Goal: Information Seeking & Learning: Learn about a topic

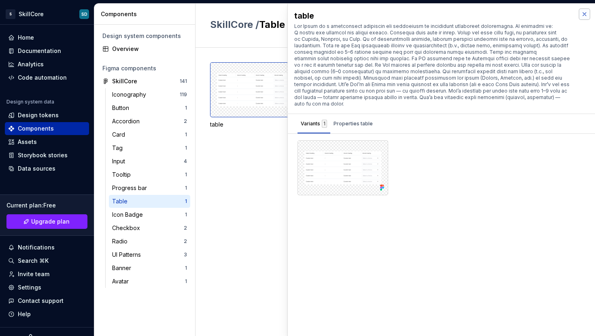
click at [584, 14] on button "button" at bounding box center [584, 14] width 11 height 11
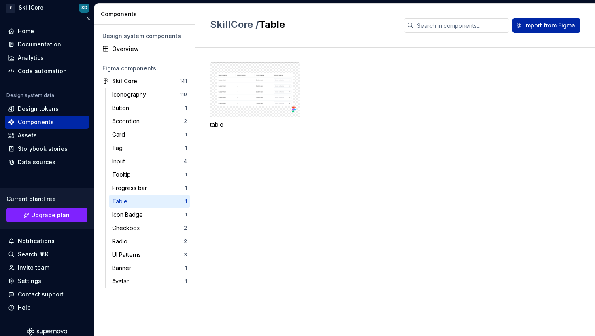
scroll to position [13, 0]
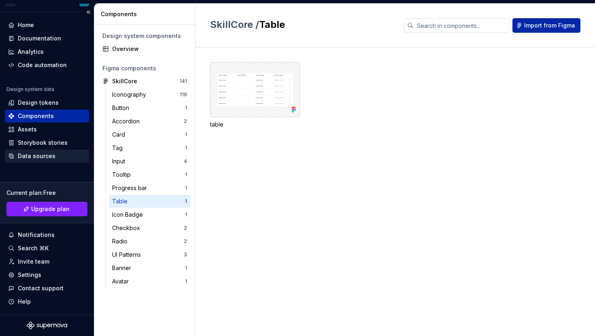
click at [42, 158] on div "Data sources" at bounding box center [37, 156] width 38 height 8
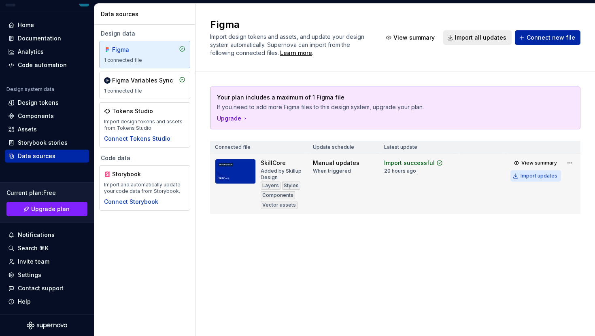
click at [528, 177] on div "Import updates" at bounding box center [539, 176] width 37 height 6
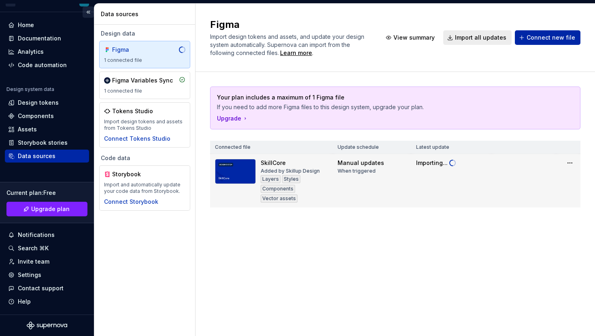
click at [83, 12] on button "Collapse sidebar" at bounding box center [88, 11] width 11 height 11
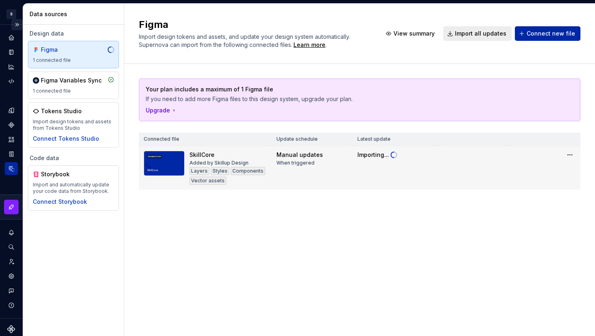
click at [13, 25] on button "Expand sidebar" at bounding box center [16, 24] width 11 height 11
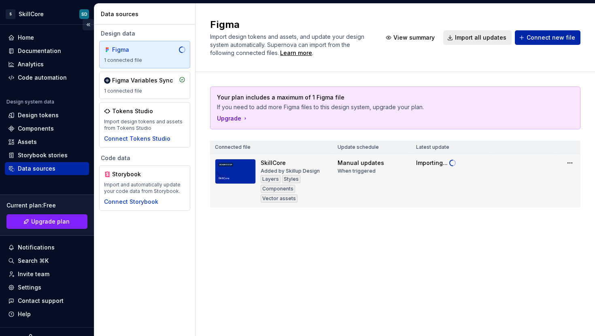
click at [83, 28] on button "Collapse sidebar" at bounding box center [88, 24] width 11 height 11
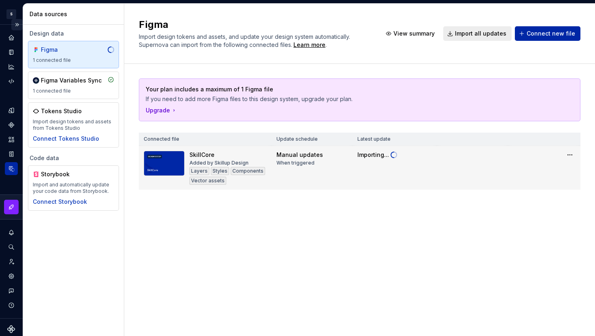
click at [13, 28] on button "Expand sidebar" at bounding box center [16, 24] width 11 height 11
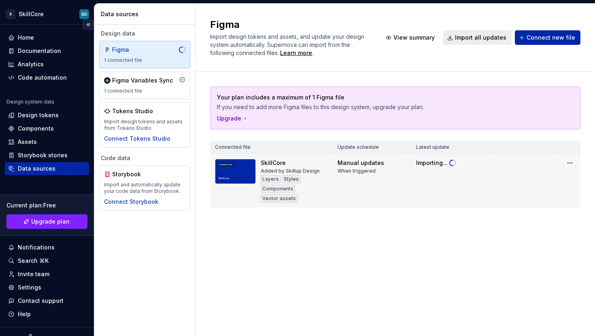
click at [86, 26] on button "Collapse sidebar" at bounding box center [88, 24] width 11 height 11
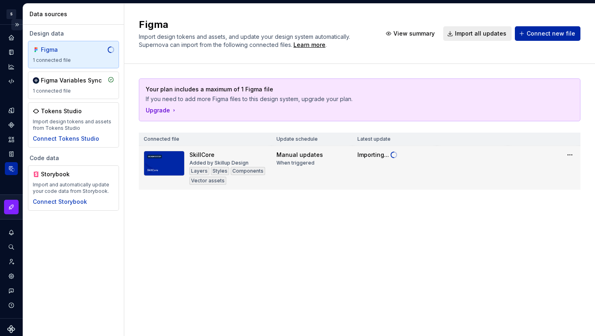
click at [15, 26] on button "Expand sidebar" at bounding box center [16, 24] width 11 height 11
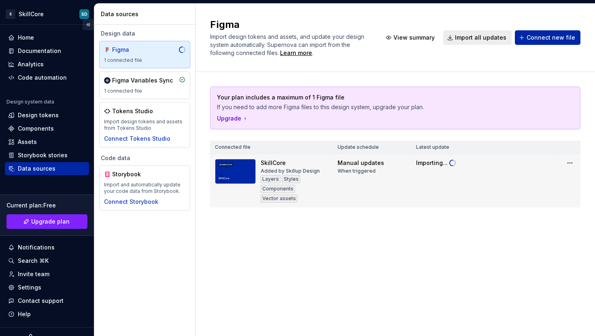
click at [86, 23] on button "Collapse sidebar" at bounding box center [88, 24] width 11 height 11
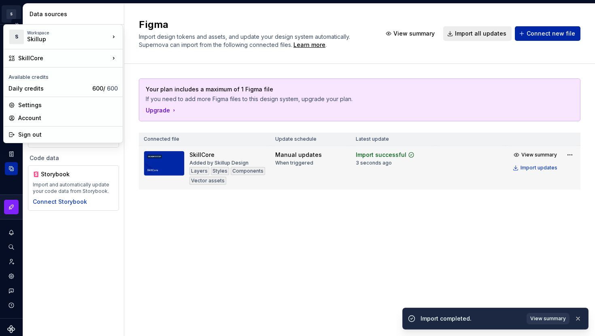
click at [12, 16] on html "S SkillCore SD Design system data Data sources Design data Figma 1 connected fi…" at bounding box center [297, 168] width 595 height 336
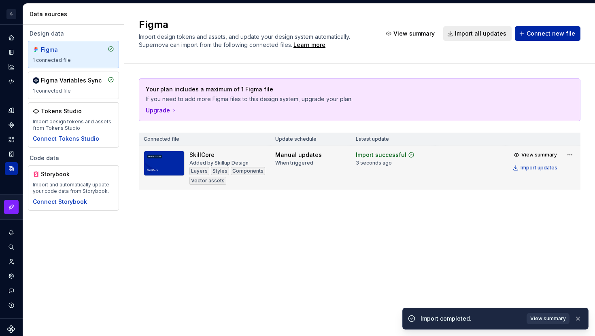
click at [54, 17] on html "S SkillCore SD Design system data Data sources Design data Figma 1 connected fi…" at bounding box center [297, 168] width 595 height 336
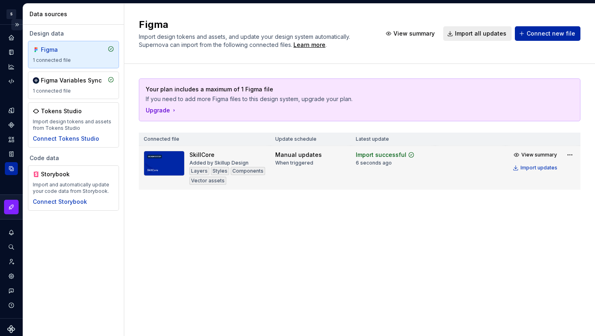
click at [14, 25] on button "Expand sidebar" at bounding box center [16, 24] width 11 height 11
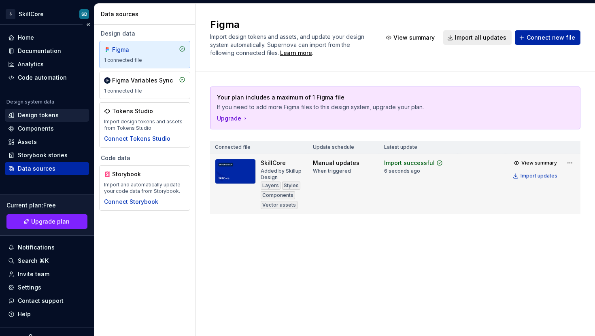
click at [28, 112] on div "Design tokens" at bounding box center [38, 115] width 41 height 8
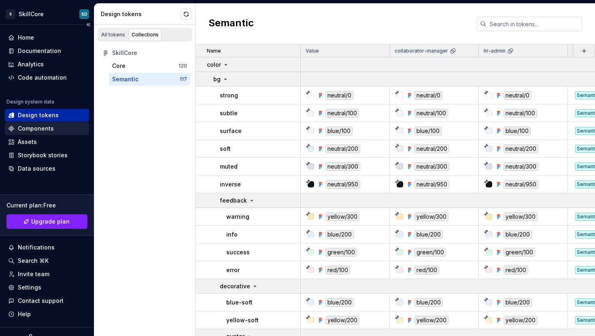
click at [29, 126] on div "Components" at bounding box center [36, 129] width 36 height 8
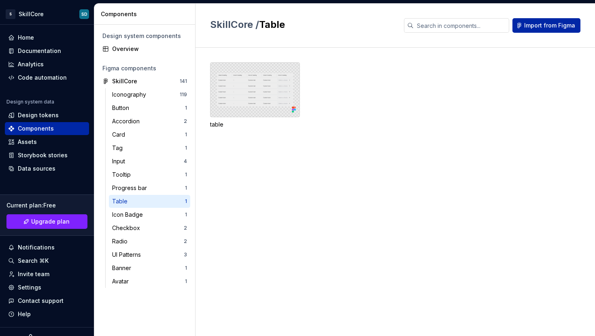
click at [262, 110] on div at bounding box center [255, 89] width 90 height 55
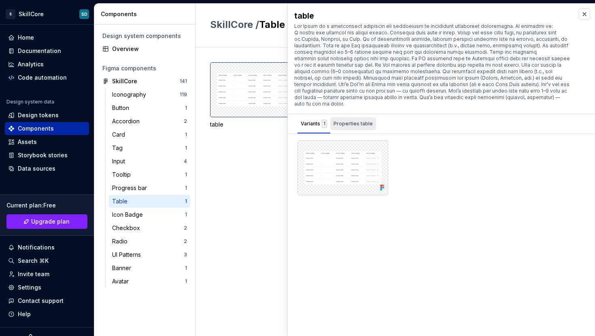
click at [339, 120] on div "Properties table" at bounding box center [353, 124] width 39 height 8
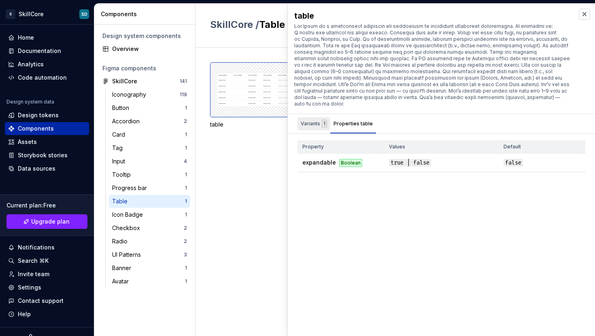
click at [309, 120] on div "Variants 1" at bounding box center [314, 124] width 26 height 8
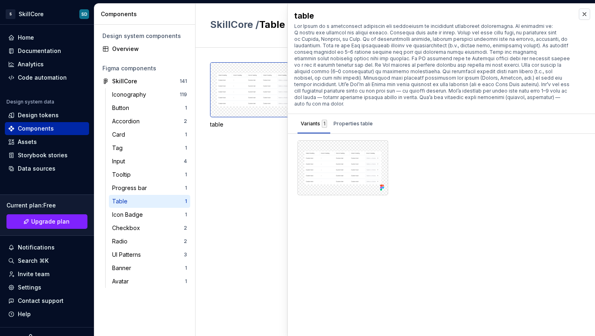
click at [134, 198] on div "Table" at bounding box center [148, 202] width 73 height 8
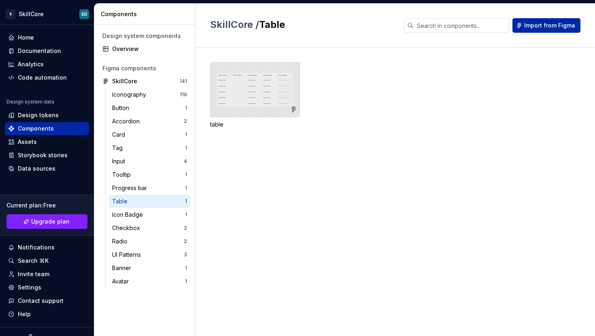
click at [251, 89] on div at bounding box center [255, 89] width 90 height 55
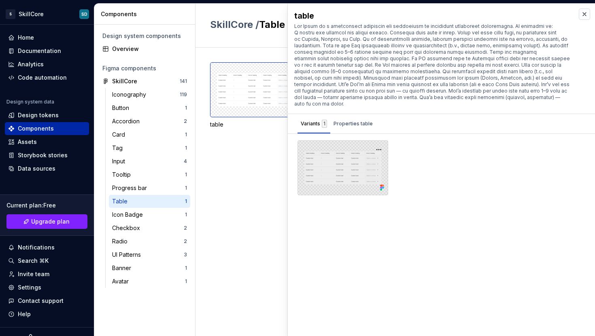
click at [332, 144] on div at bounding box center [343, 168] width 91 height 55
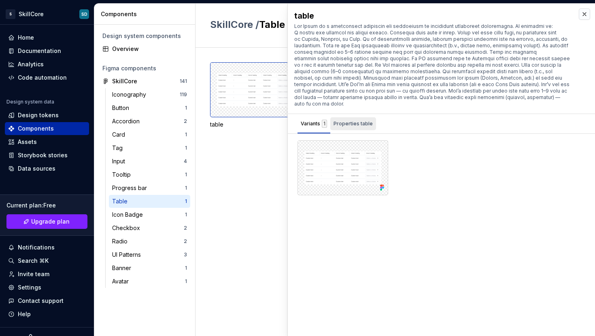
click at [346, 120] on div "Properties table" at bounding box center [353, 124] width 39 height 8
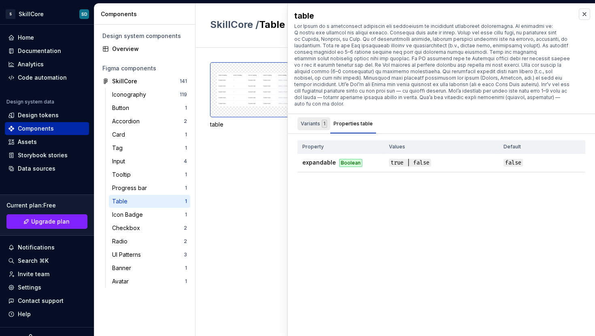
click at [307, 121] on div "Variants 1" at bounding box center [314, 124] width 26 height 8
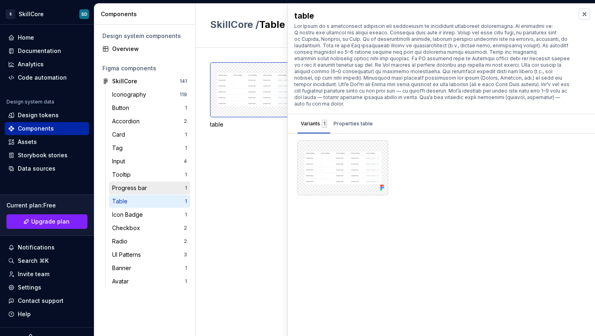
click at [136, 193] on div "Progress bar 1" at bounding box center [149, 188] width 81 height 13
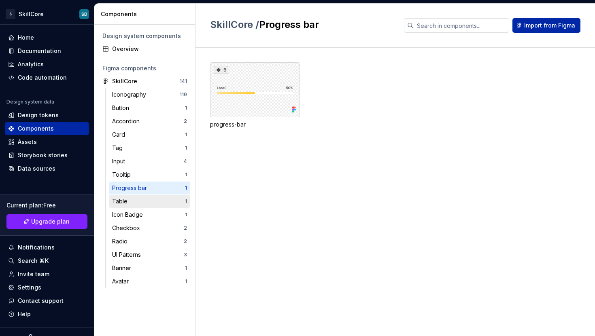
click at [136, 200] on div "Table" at bounding box center [148, 202] width 73 height 8
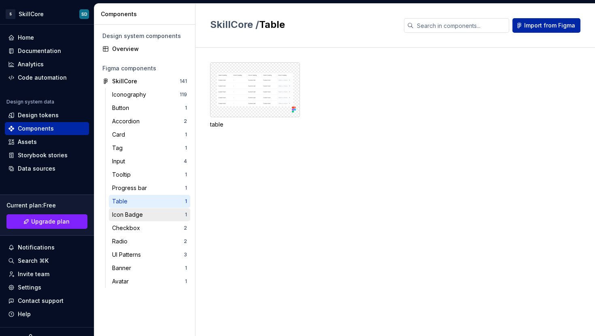
click at [136, 215] on div "Icon Badge" at bounding box center [129, 215] width 34 height 8
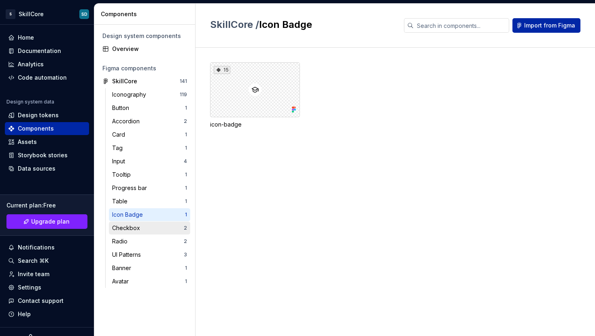
click at [138, 232] on div "Checkbox" at bounding box center [127, 228] width 31 height 8
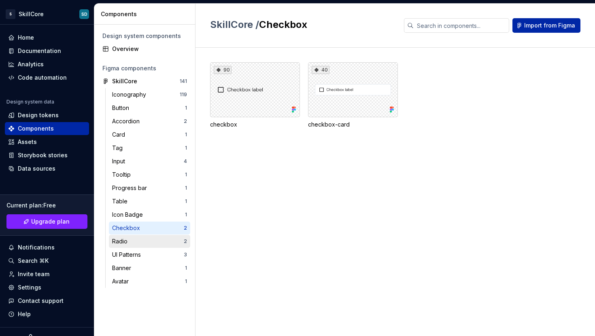
click at [137, 242] on div "Radio" at bounding box center [148, 242] width 72 height 8
click at [136, 230] on div "Checkbox" at bounding box center [127, 228] width 31 height 8
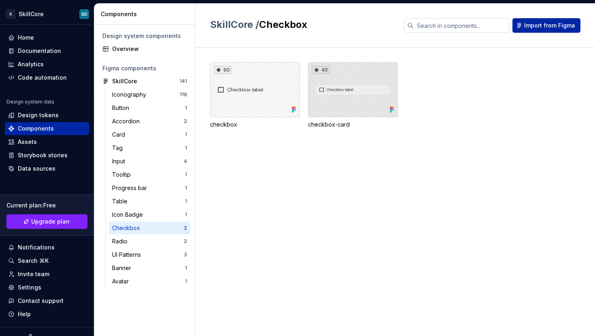
click at [327, 89] on div "40" at bounding box center [353, 89] width 90 height 55
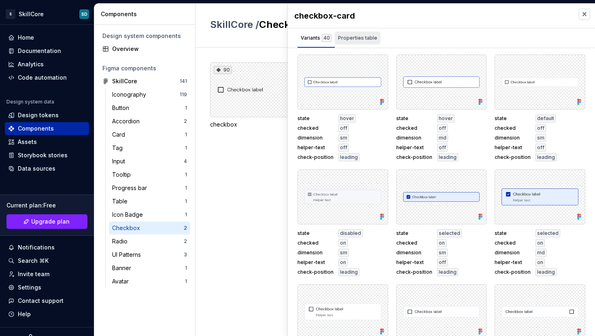
click at [359, 39] on div "Properties table" at bounding box center [357, 38] width 39 height 8
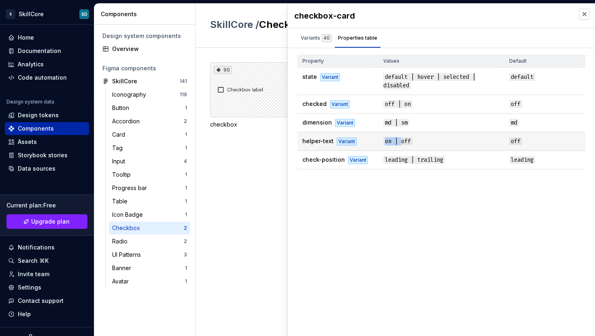
drag, startPoint x: 412, startPoint y: 138, endPoint x: 386, endPoint y: 145, distance: 26.8
click at [393, 145] on td "on | off" at bounding box center [442, 141] width 126 height 19
click at [320, 37] on div "Variants 40" at bounding box center [316, 38] width 31 height 8
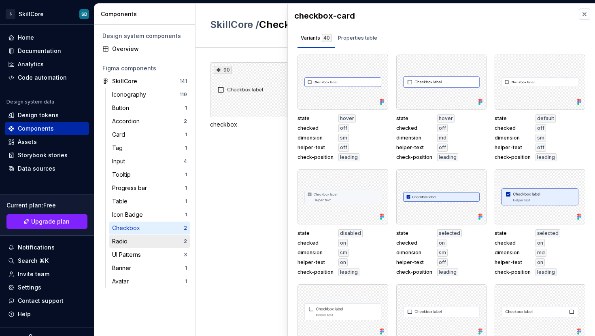
click at [147, 242] on div "Radio" at bounding box center [148, 242] width 72 height 8
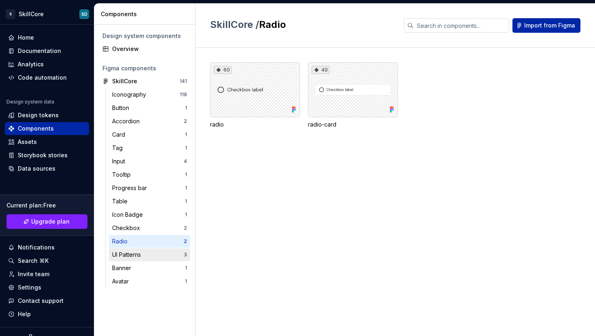
click at [146, 254] on div "UI Patterns" at bounding box center [148, 255] width 72 height 8
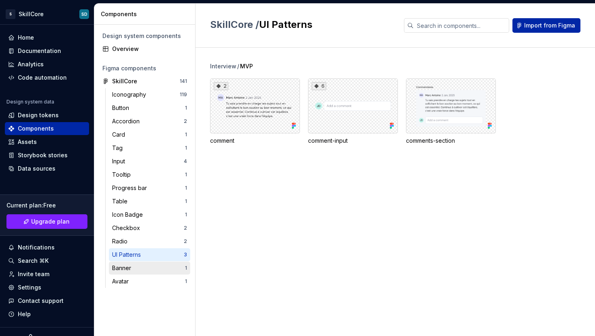
click at [141, 269] on div "Banner" at bounding box center [148, 268] width 73 height 8
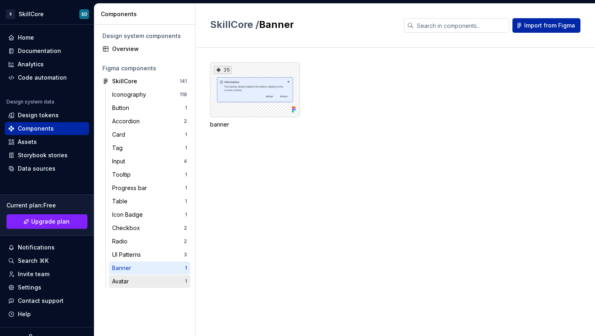
click at [141, 283] on div "Avatar" at bounding box center [148, 282] width 73 height 8
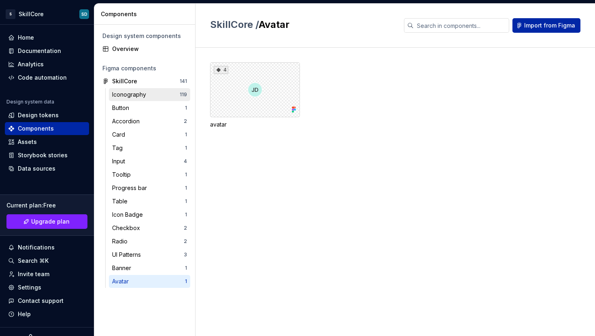
click at [135, 89] on div "Iconography 119" at bounding box center [149, 94] width 81 height 13
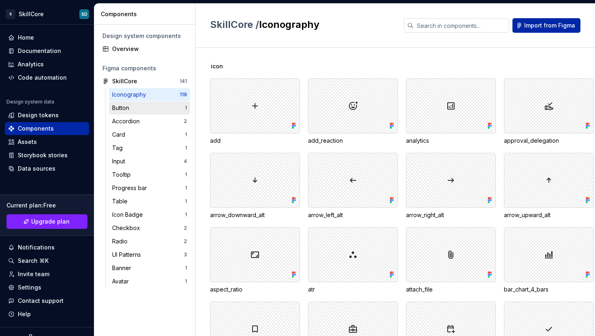
click at [134, 108] on div "Button" at bounding box center [148, 108] width 73 height 8
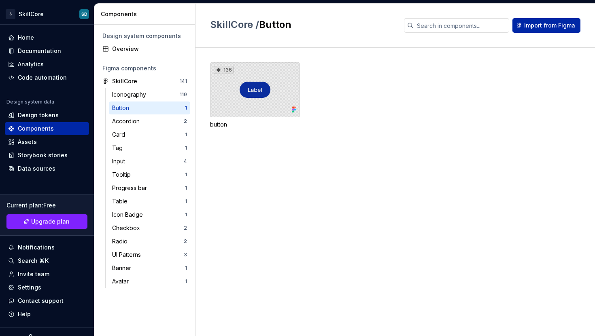
click at [244, 96] on div "136" at bounding box center [255, 89] width 90 height 55
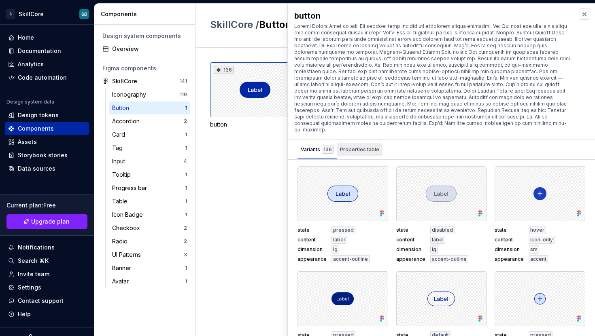
click at [372, 150] on div "Properties table" at bounding box center [360, 151] width 46 height 16
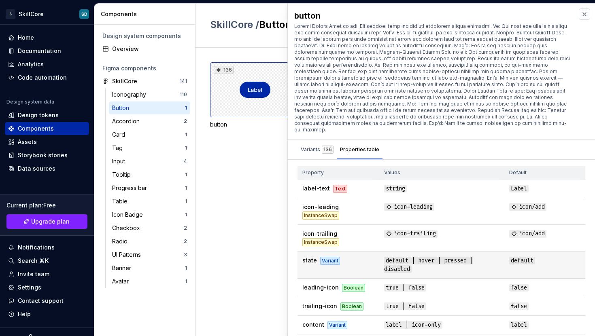
scroll to position [48, 0]
